Goal: Task Accomplishment & Management: Complete application form

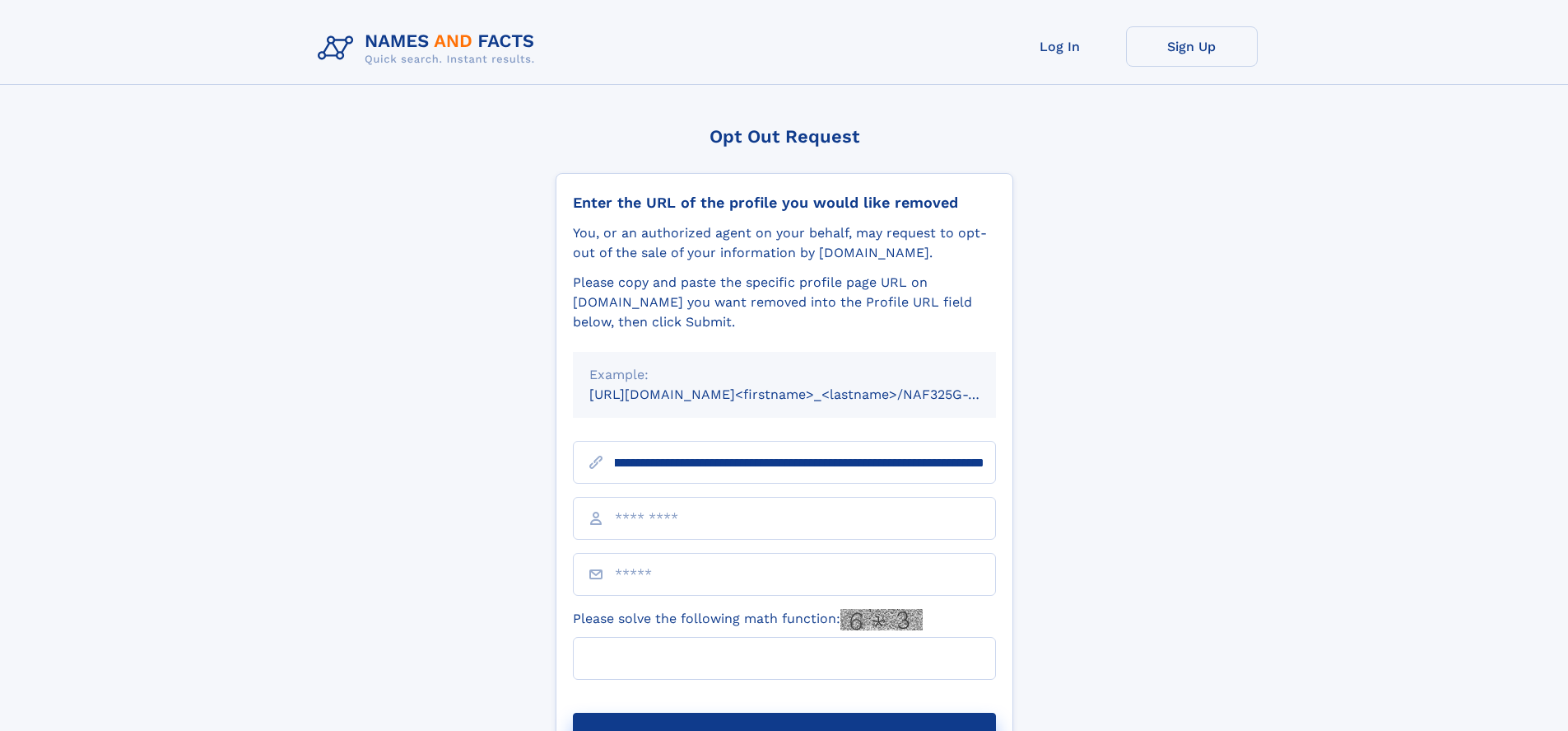
scroll to position [0, 181]
type input "**********"
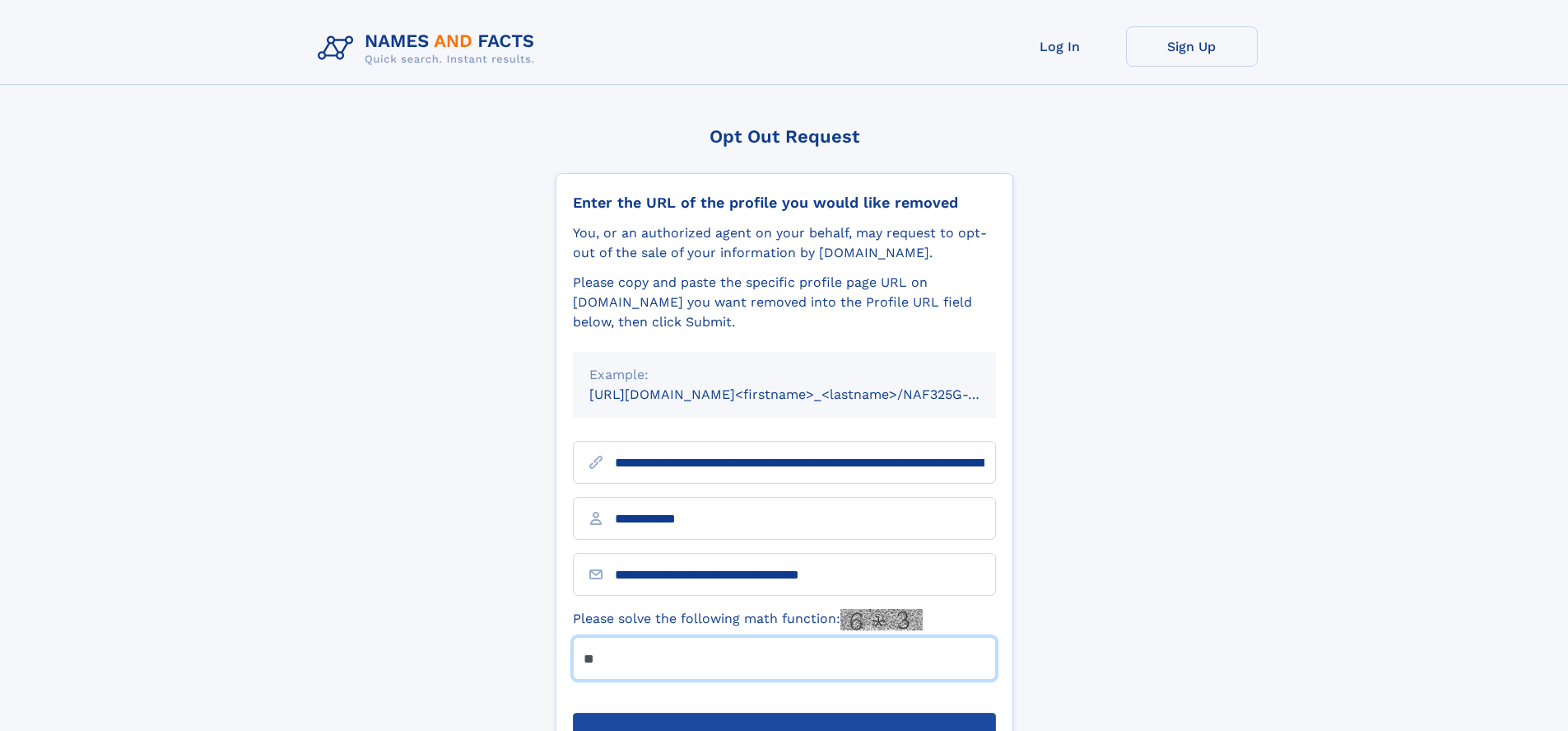
type input "**"
click at [784, 713] on button "Submit Opt Out Request" at bounding box center [784, 738] width 423 height 53
